Goal: Task Accomplishment & Management: Use online tool/utility

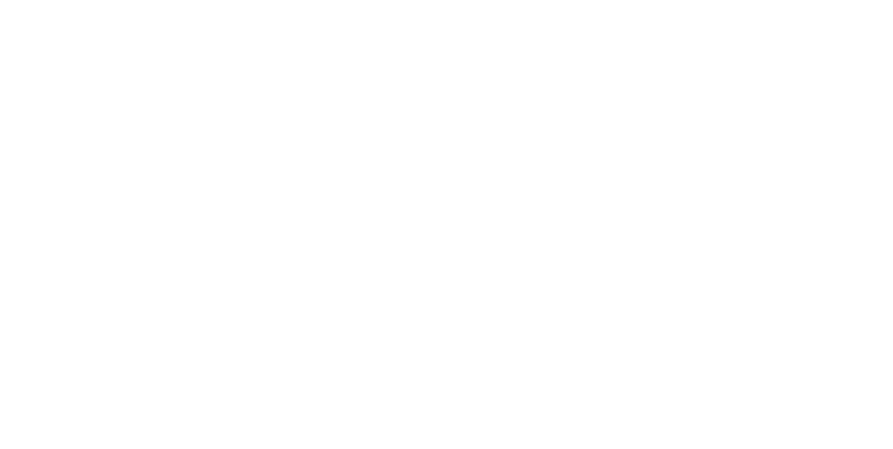
scroll to position [840, 0]
click at [746, 80] on button "Close" at bounding box center [720, 77] width 51 height 22
click at [892, 254] on div "Loading..." at bounding box center [446, 224] width 893 height 449
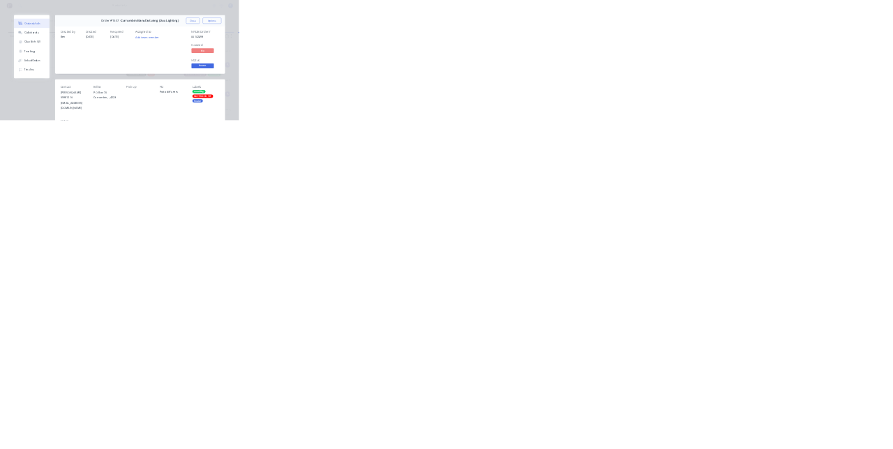
click at [0, 448] on div "Order details Collaborate Checklists 0/0 Tracking Linked Orders Timeline Order …" at bounding box center [446, 224] width 893 height 449
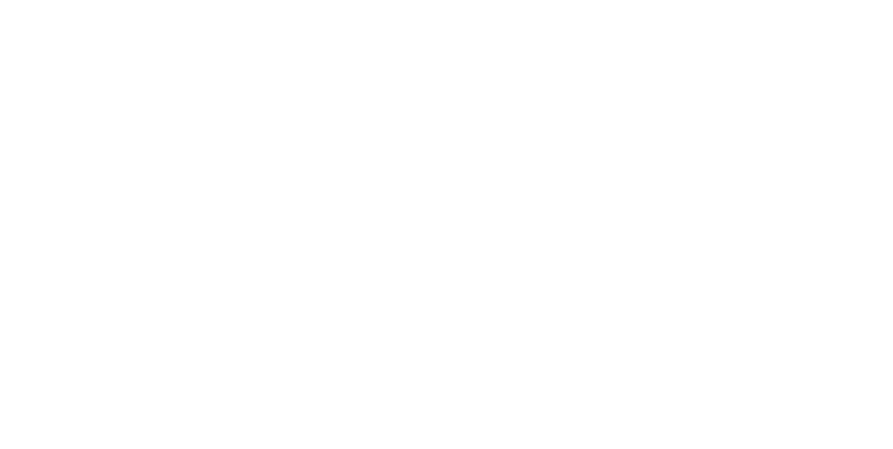
click at [746, 80] on button "Close" at bounding box center [720, 77] width 51 height 22
click at [185, 123] on button "Collaborate" at bounding box center [118, 122] width 133 height 35
click at [185, 75] on button "Order details" at bounding box center [118, 87] width 133 height 35
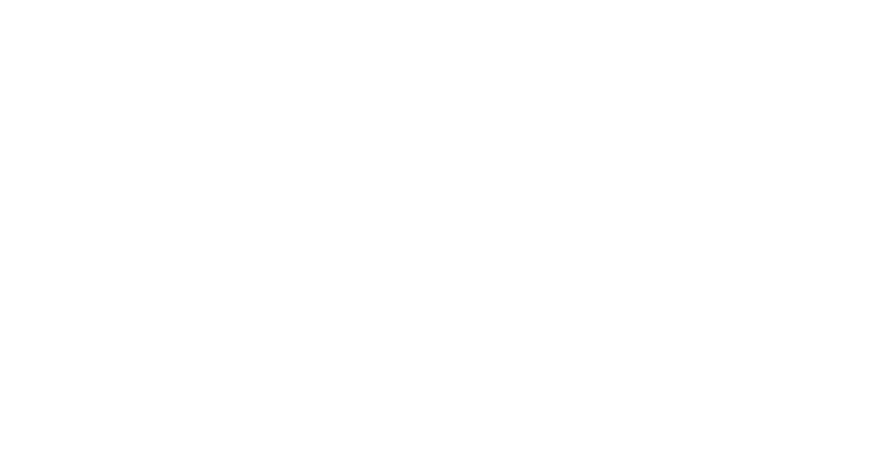
click at [185, 95] on button "Order details" at bounding box center [118, 87] width 133 height 35
click at [185, 112] on button "Collaborate" at bounding box center [118, 122] width 133 height 35
